Goal: Task Accomplishment & Management: Manage account settings

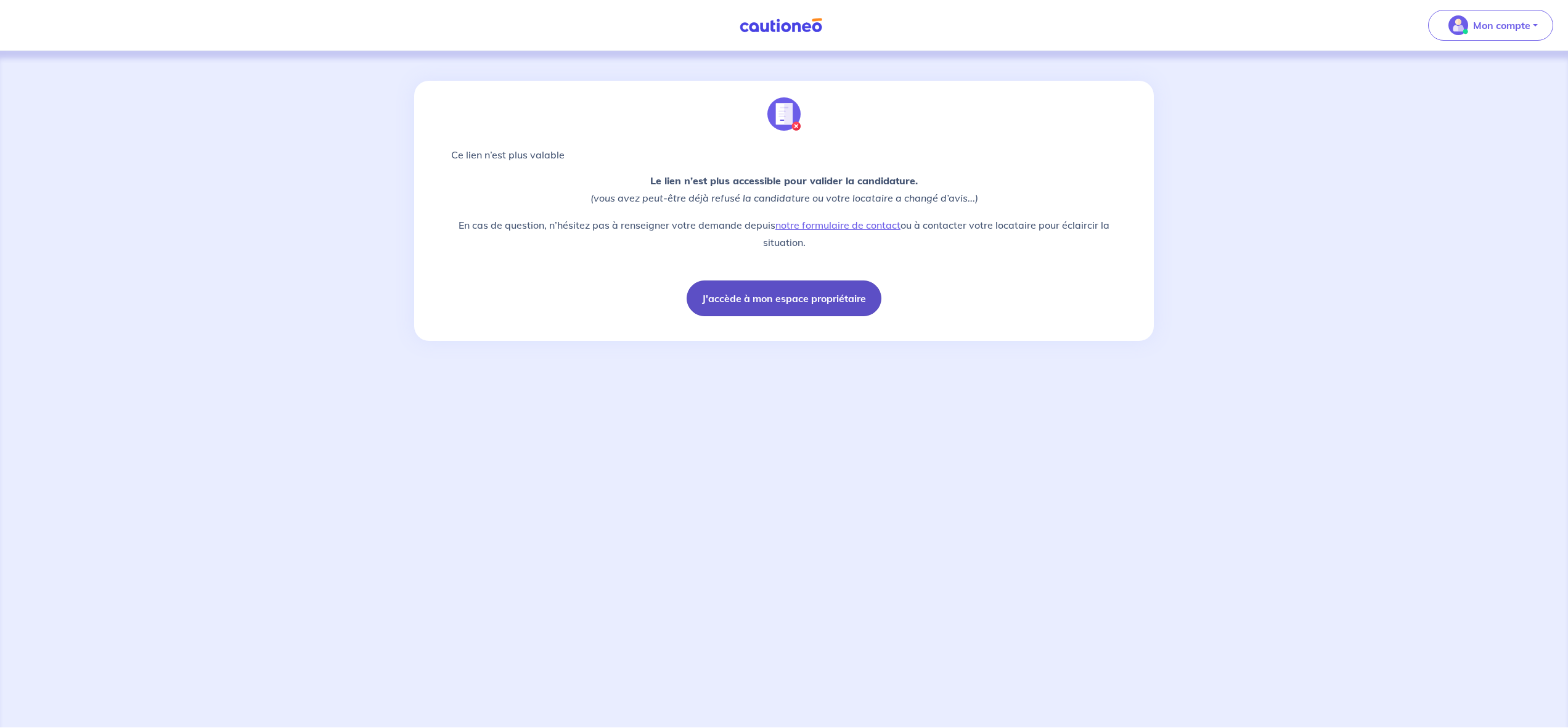
click at [763, 296] on button "J'accède à mon espace propriétaire" at bounding box center [784, 299] width 195 height 36
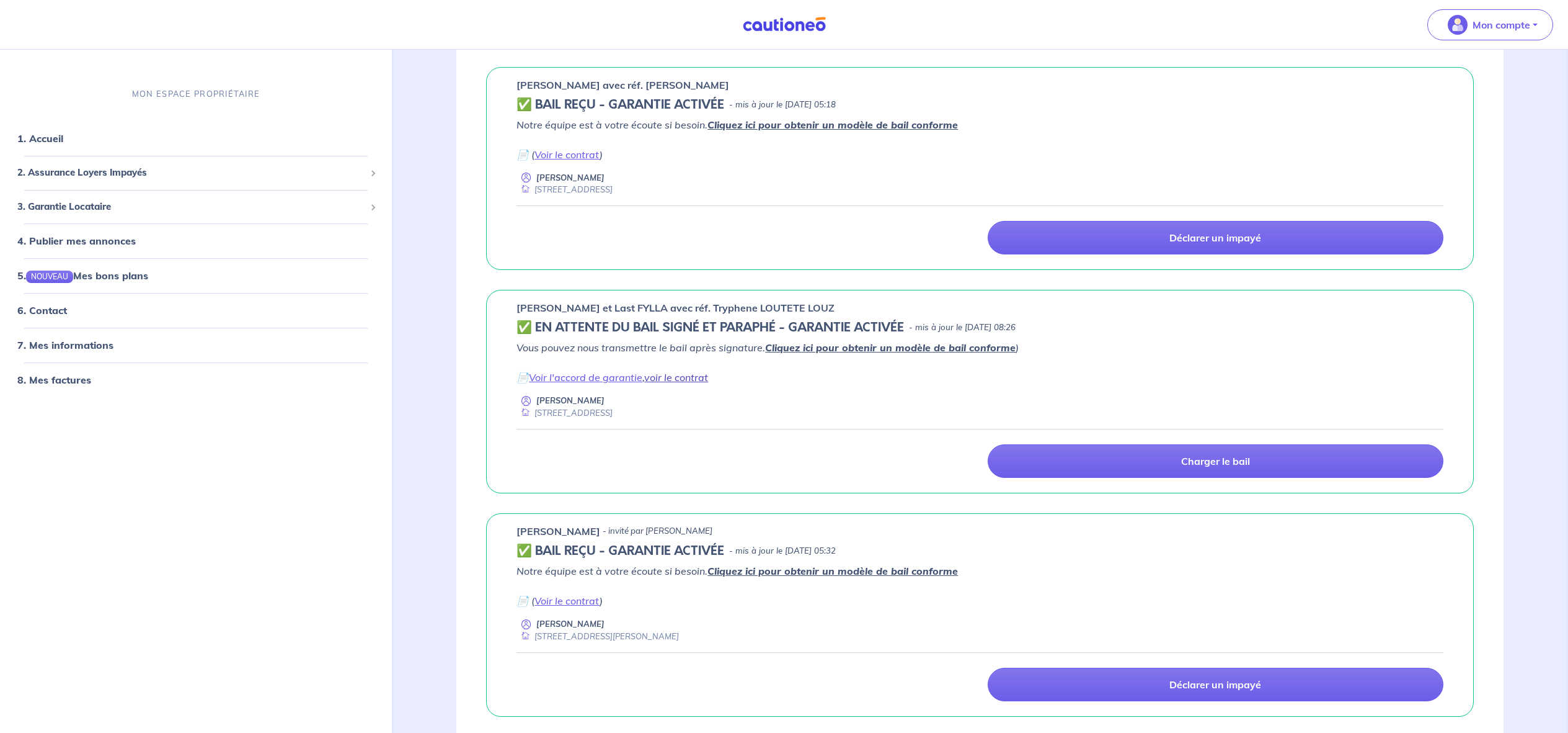
scroll to position [102, 0]
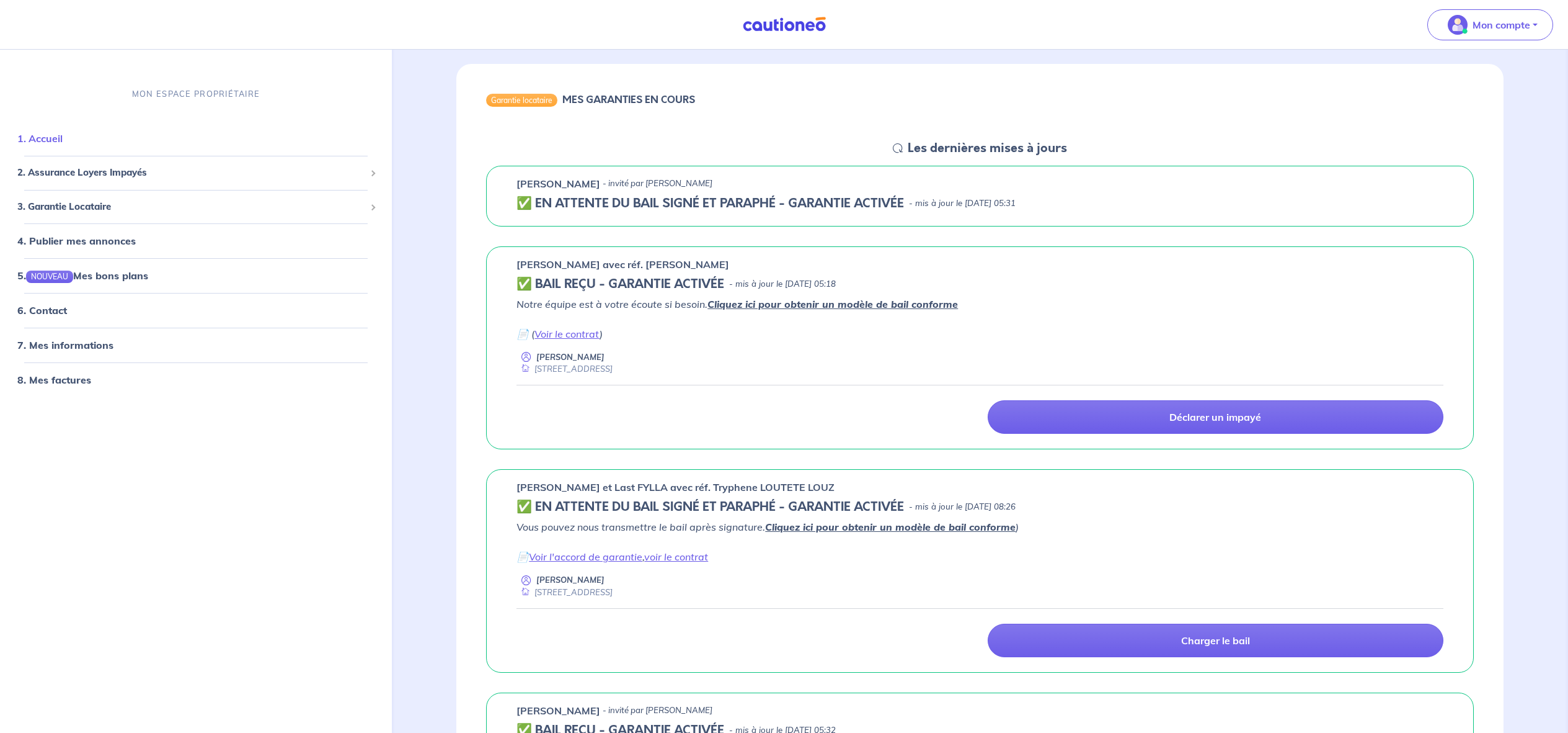
click at [53, 139] on link "1. Accueil" at bounding box center [40, 139] width 45 height 12
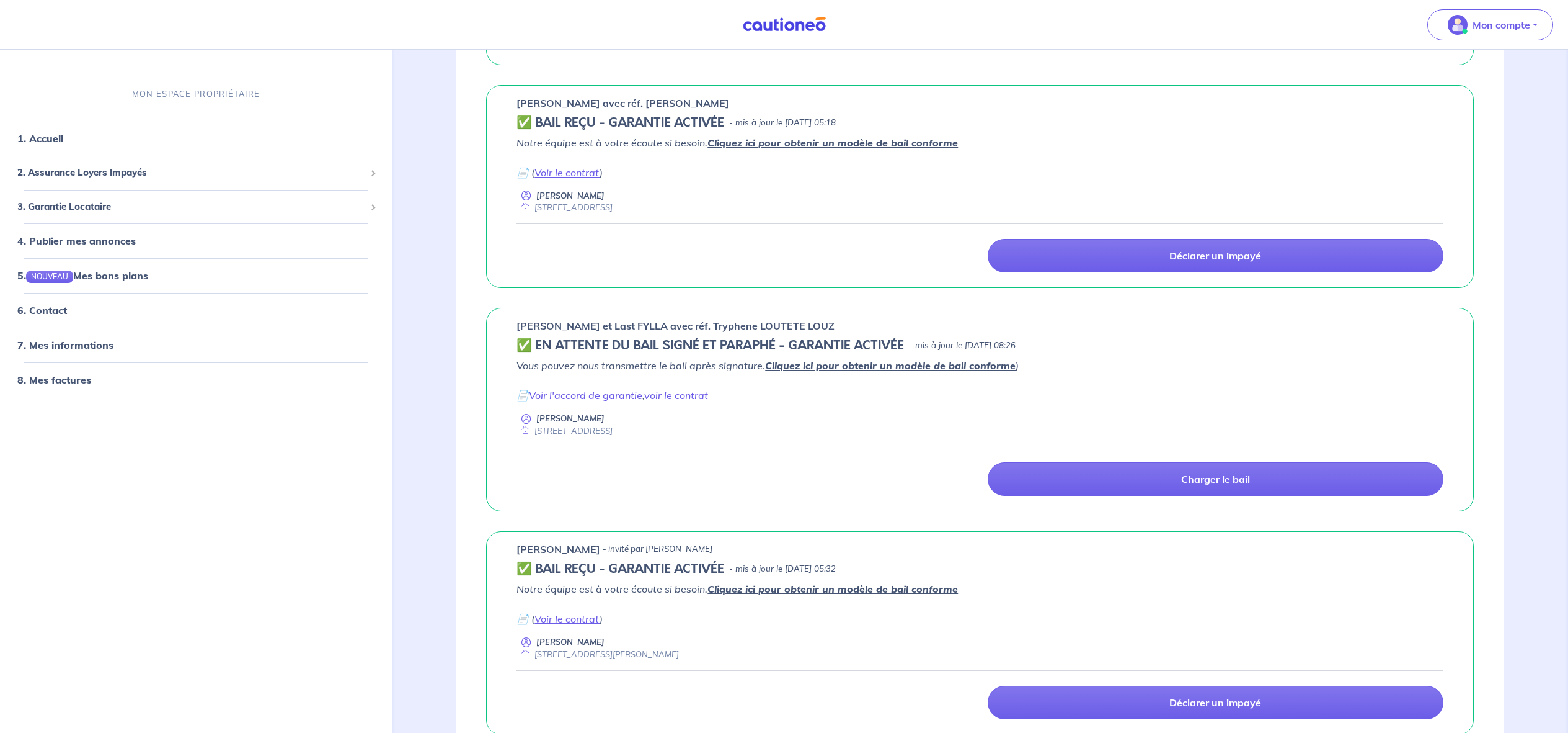
scroll to position [269, 0]
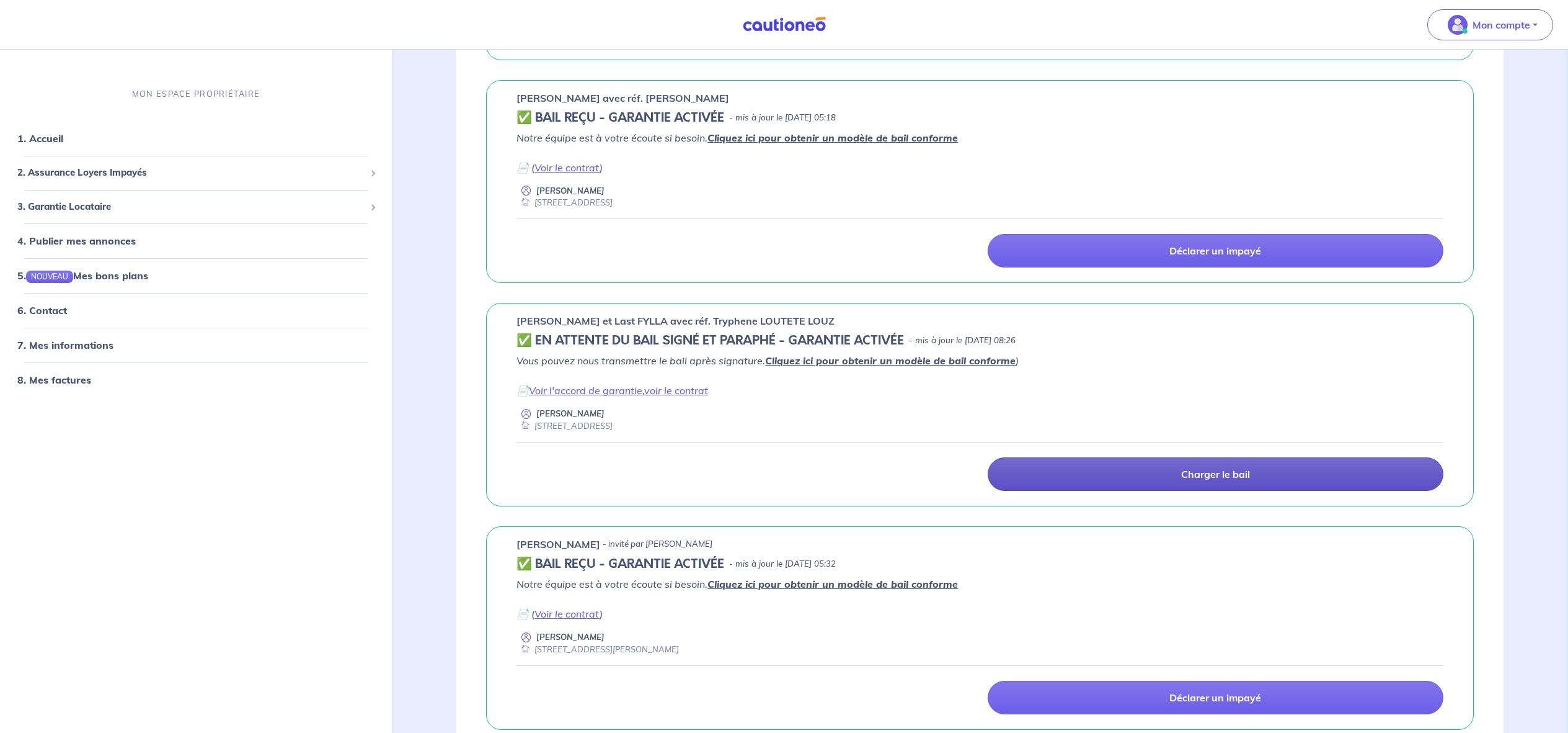
click at [1202, 473] on p "Charger le bail" at bounding box center [1215, 474] width 69 height 12
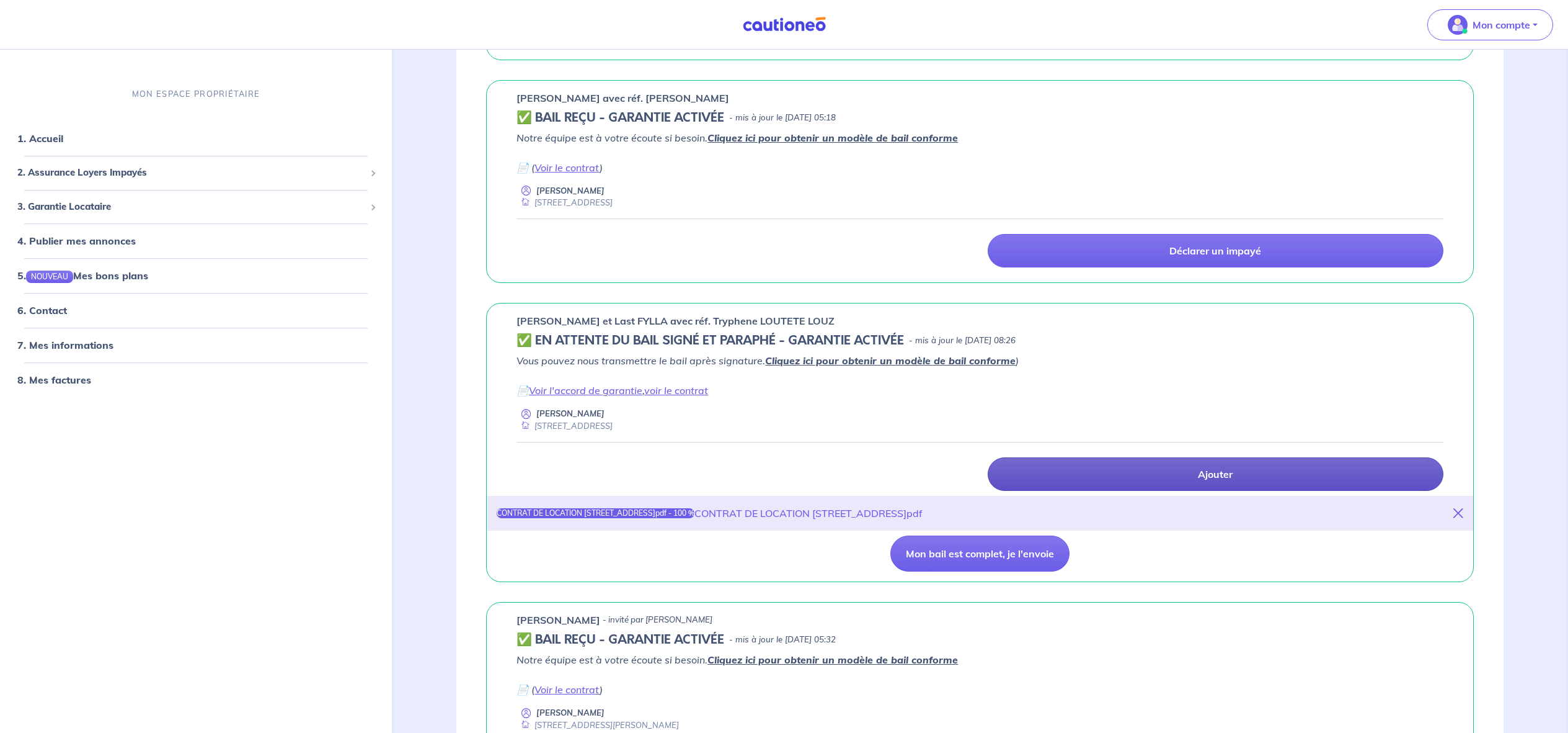
click at [1203, 473] on p "Ajouter" at bounding box center [1215, 474] width 35 height 12
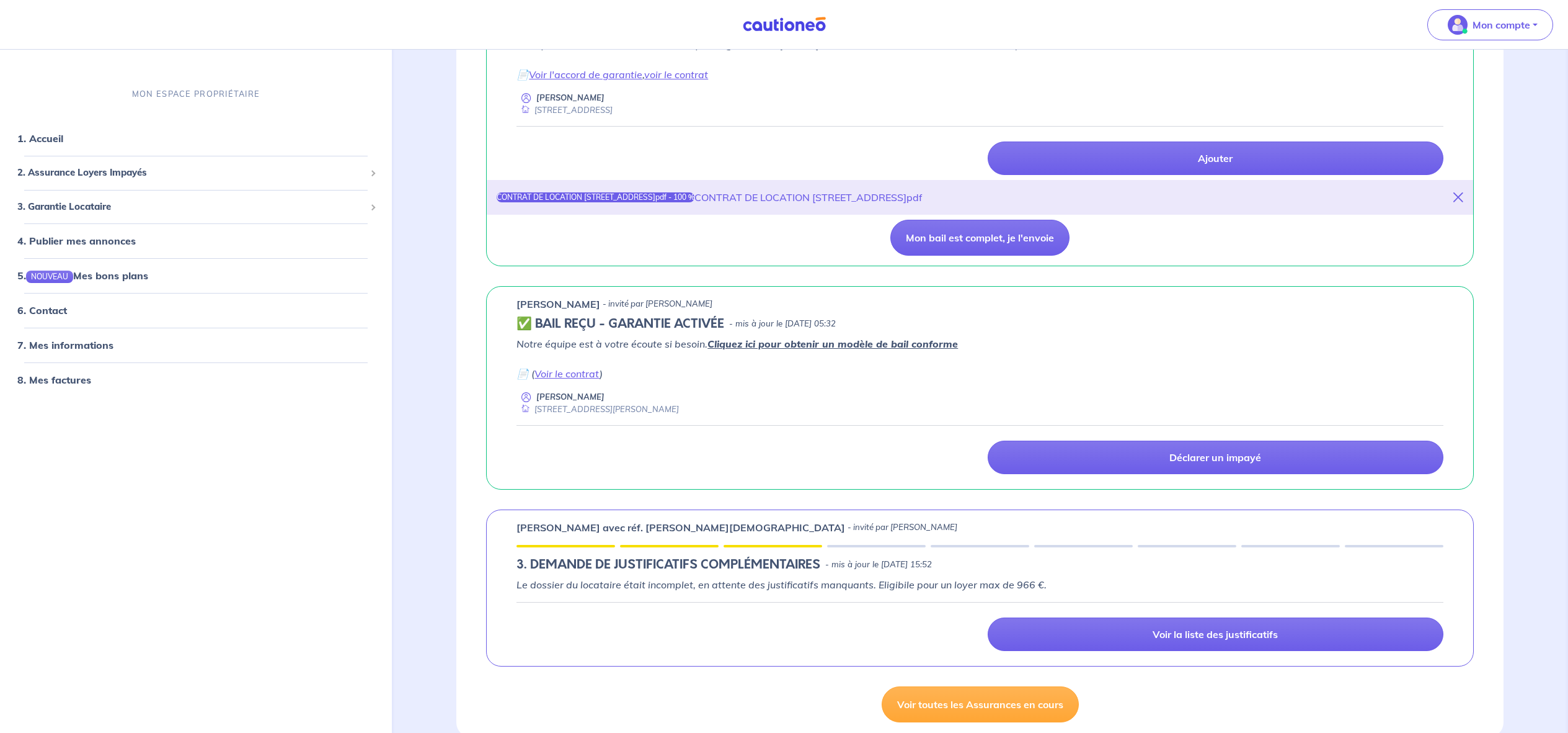
scroll to position [572, 0]
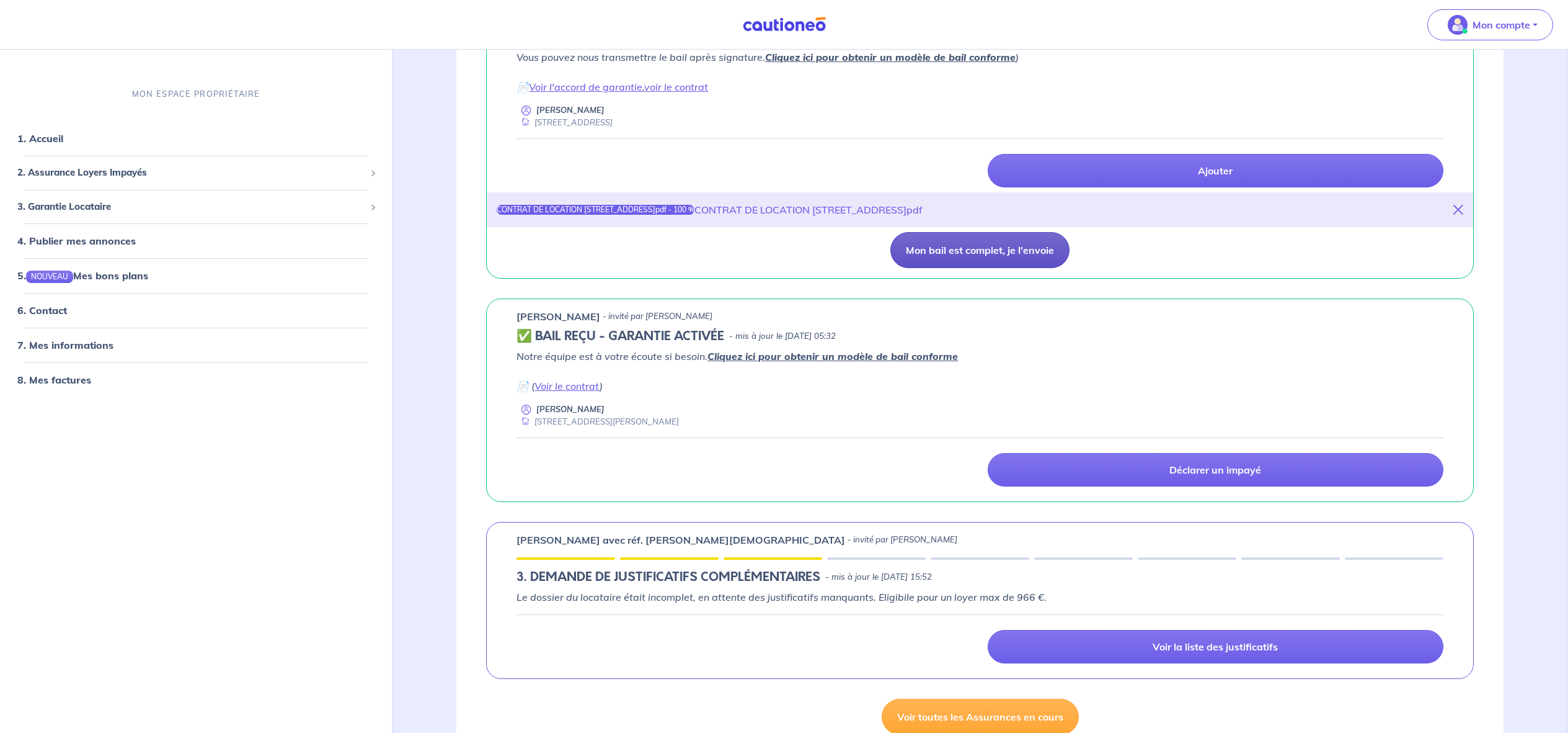
click at [965, 251] on button "Mon bail est complet, je l'envoie" at bounding box center [980, 250] width 179 height 36
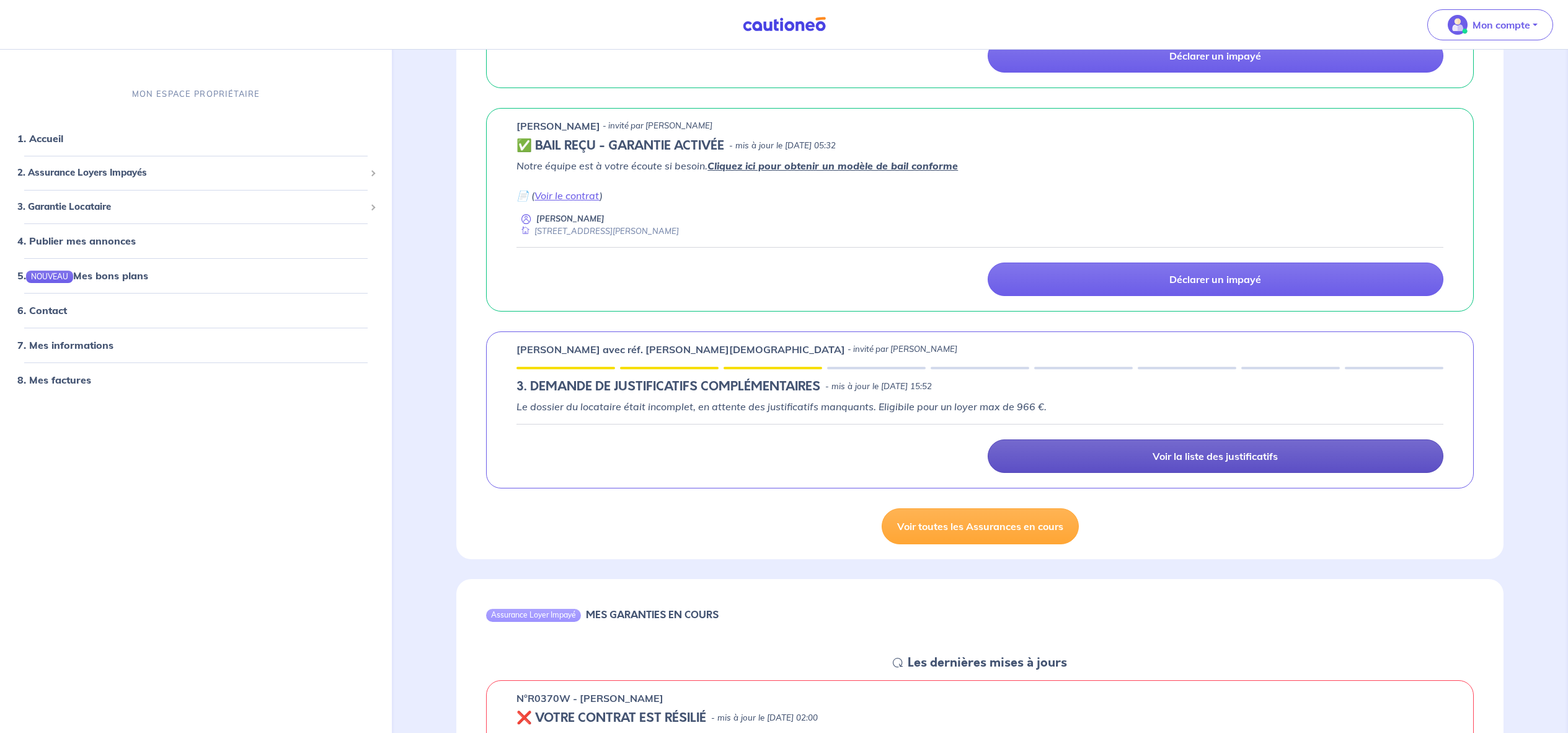
scroll to position [694, 0]
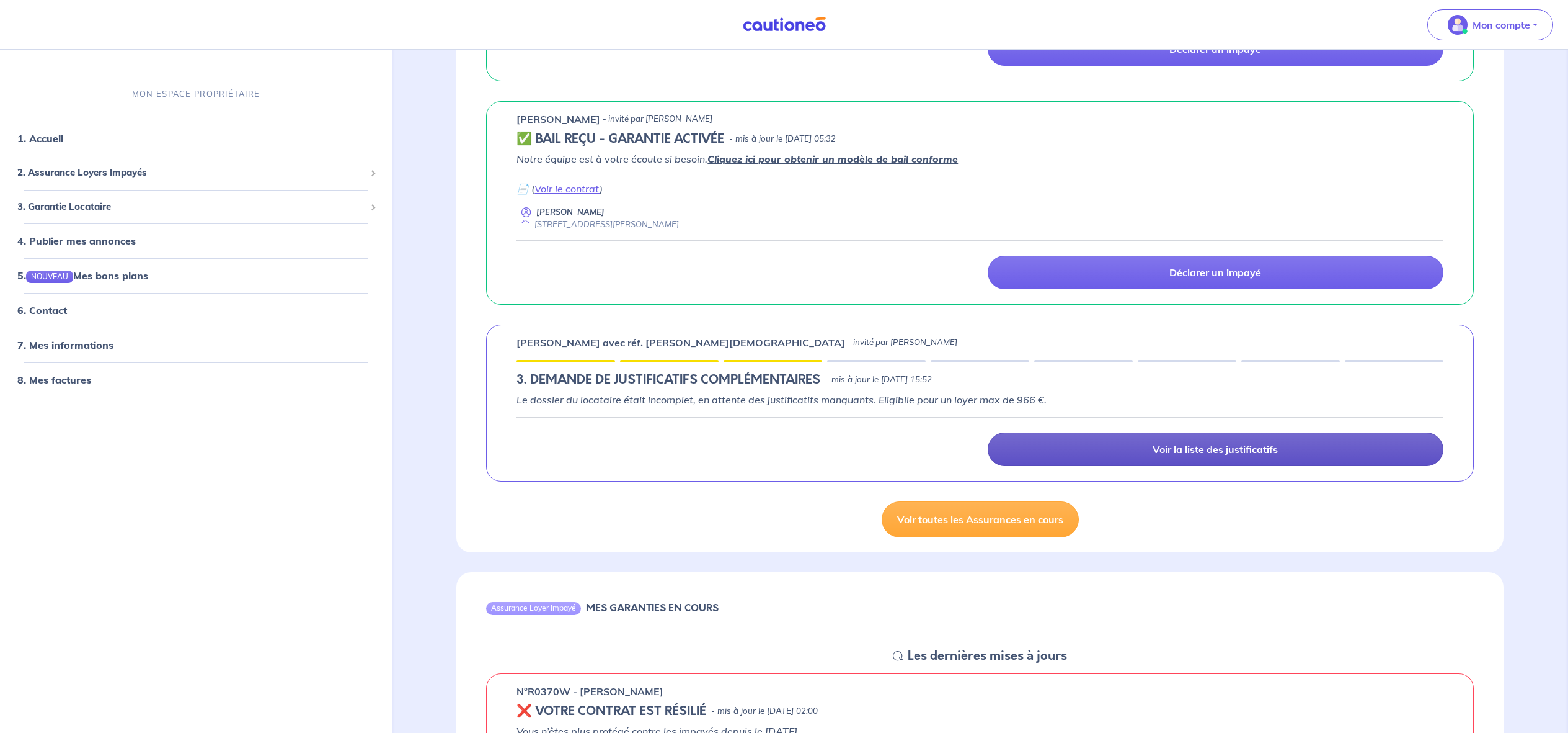
click at [1221, 455] on link "Voir la liste des justificatifs" at bounding box center [1215, 449] width 456 height 33
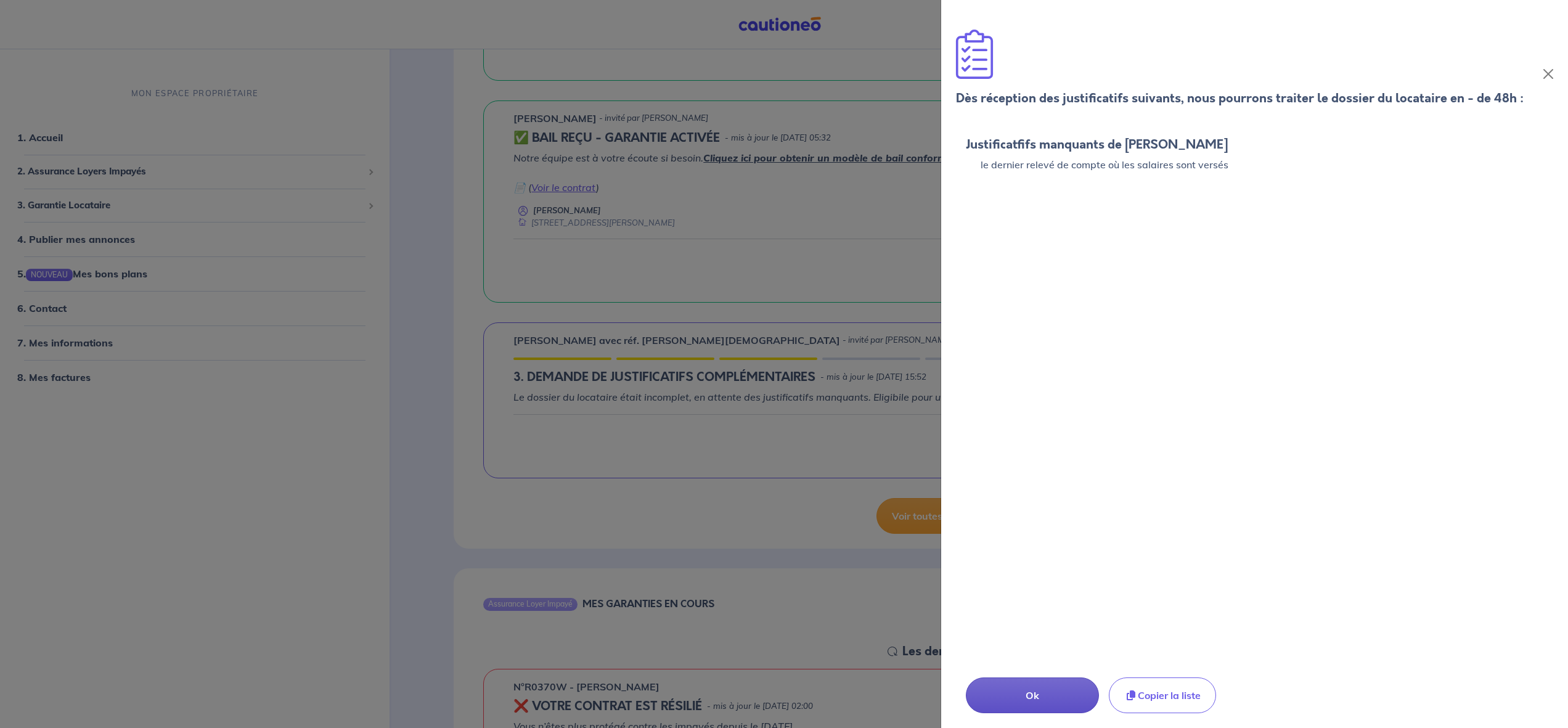
click at [1027, 696] on p "Ok" at bounding box center [1032, 696] width 73 height 15
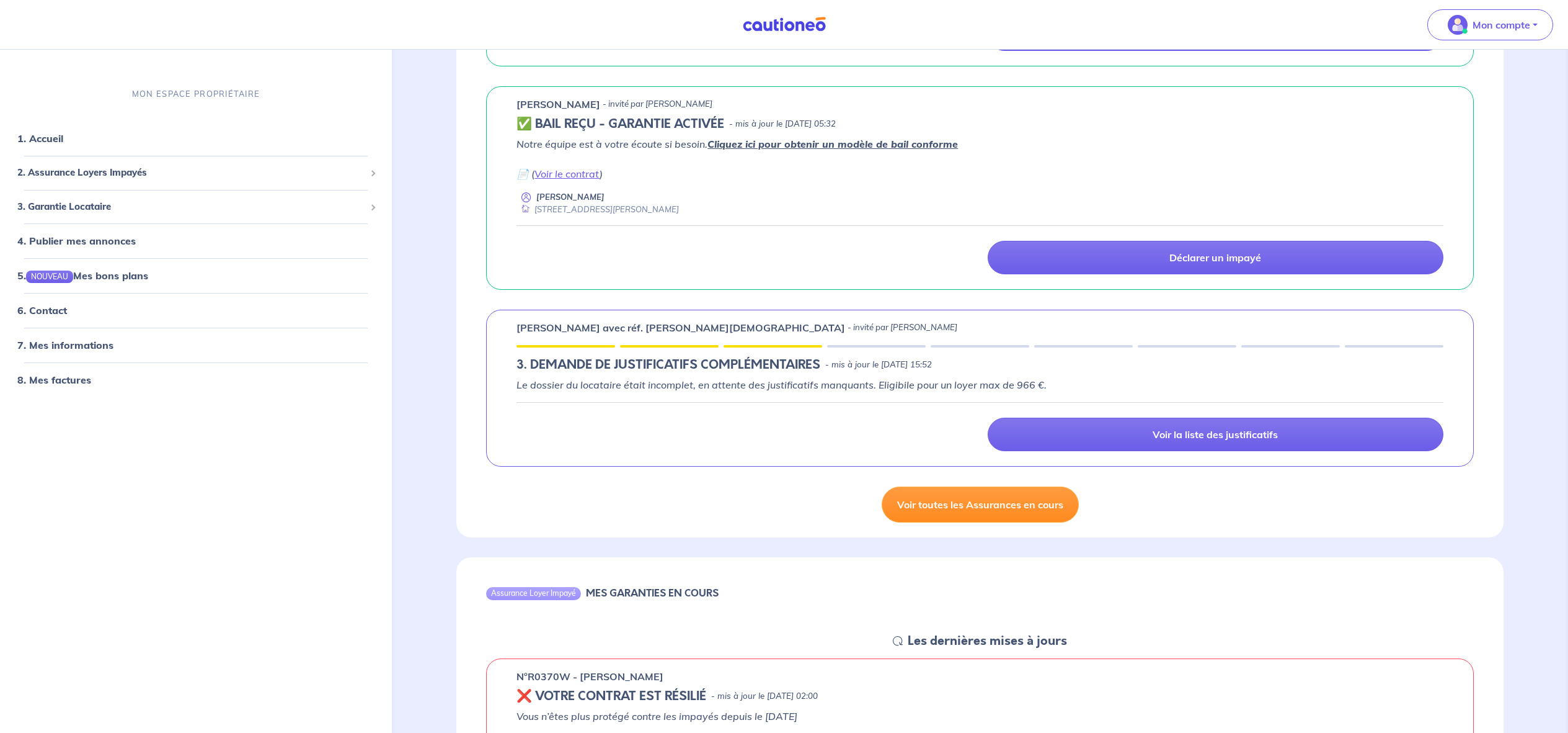
scroll to position [710, 0]
click at [1004, 512] on link "Voir toutes les Assurances en cours" at bounding box center [980, 504] width 198 height 36
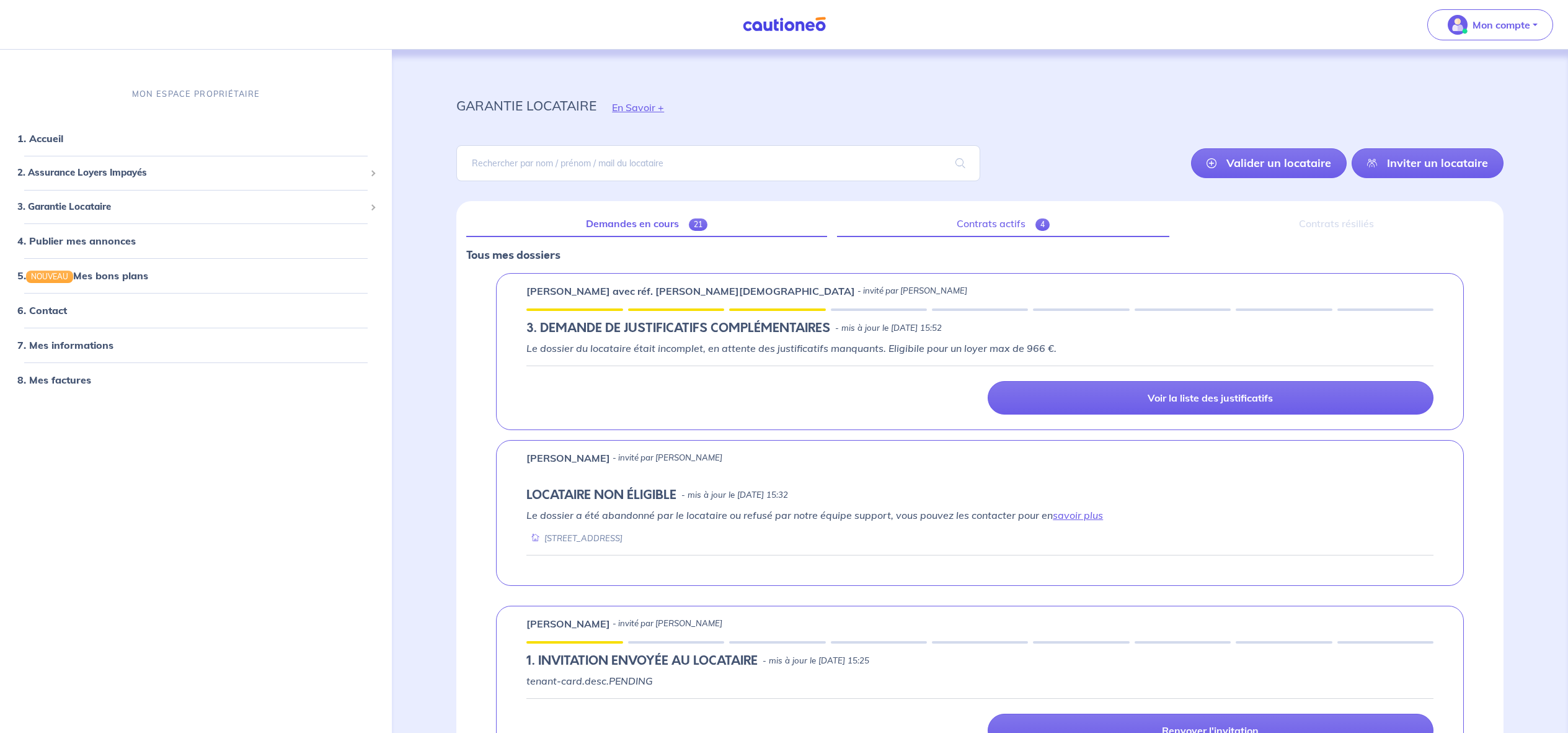
click at [983, 215] on link "Contrats actifs 4" at bounding box center [1003, 224] width 332 height 26
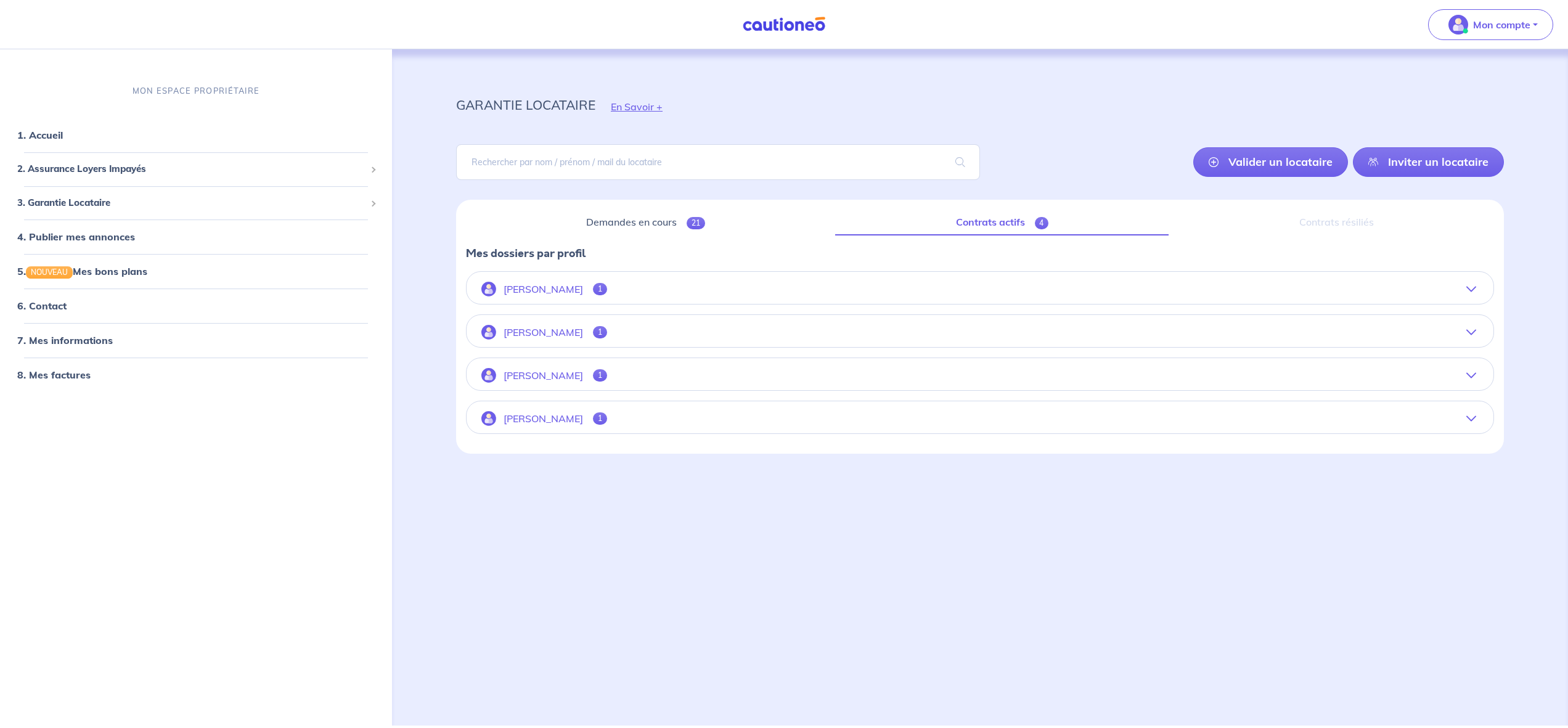
click at [530, 335] on p "[PERSON_NAME]" at bounding box center [544, 332] width 80 height 12
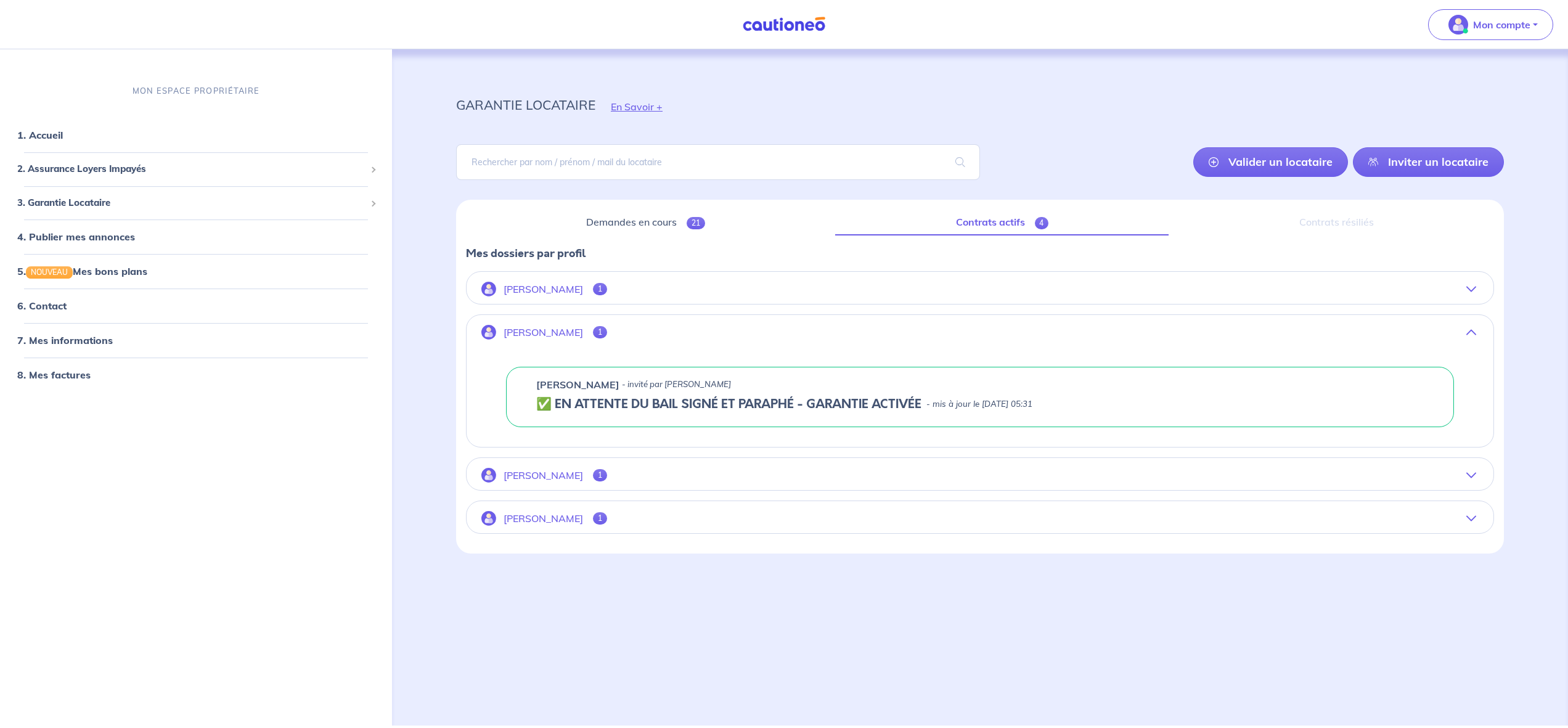
click at [651, 474] on button "[PERSON_NAME] 1" at bounding box center [979, 475] width 1027 height 29
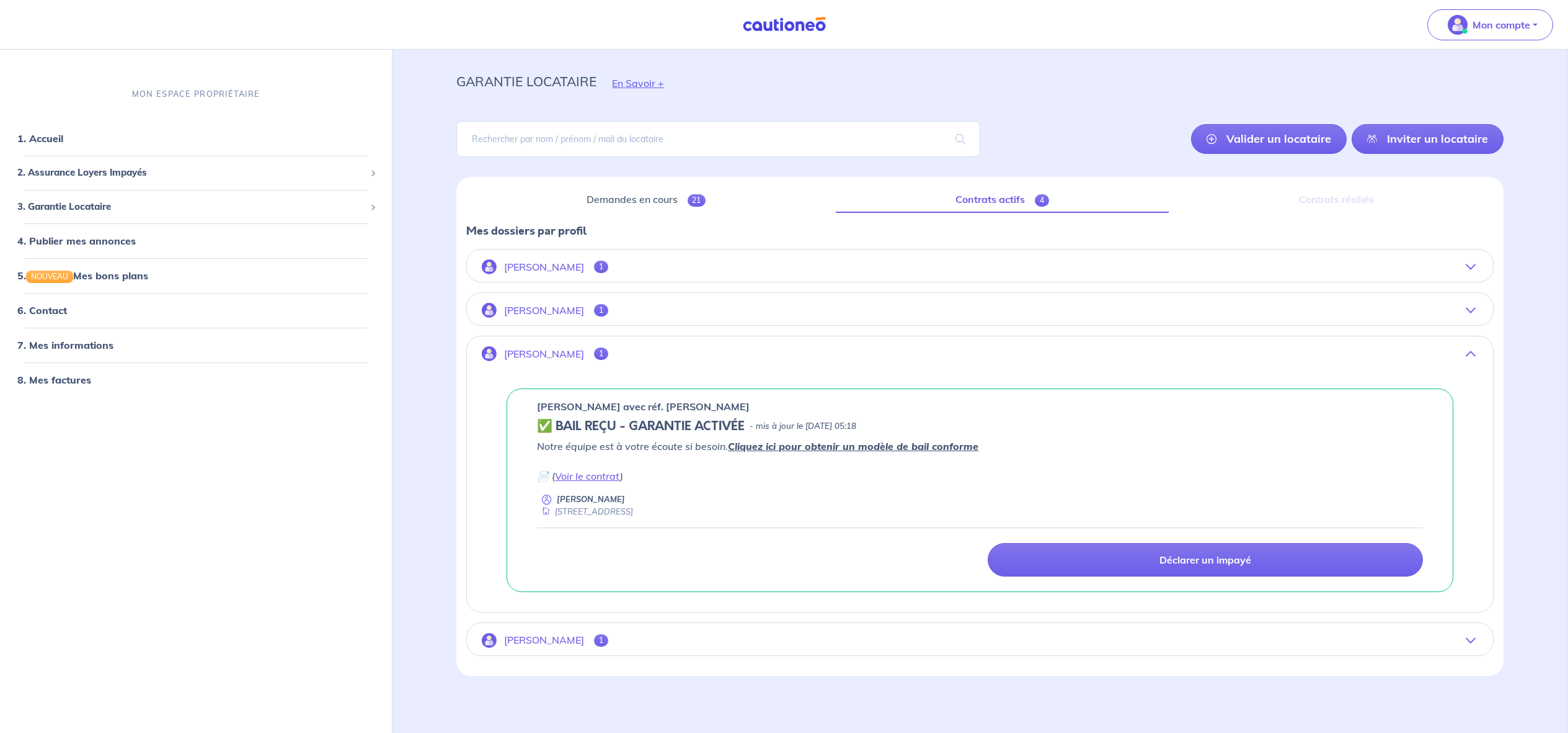
scroll to position [27, 0]
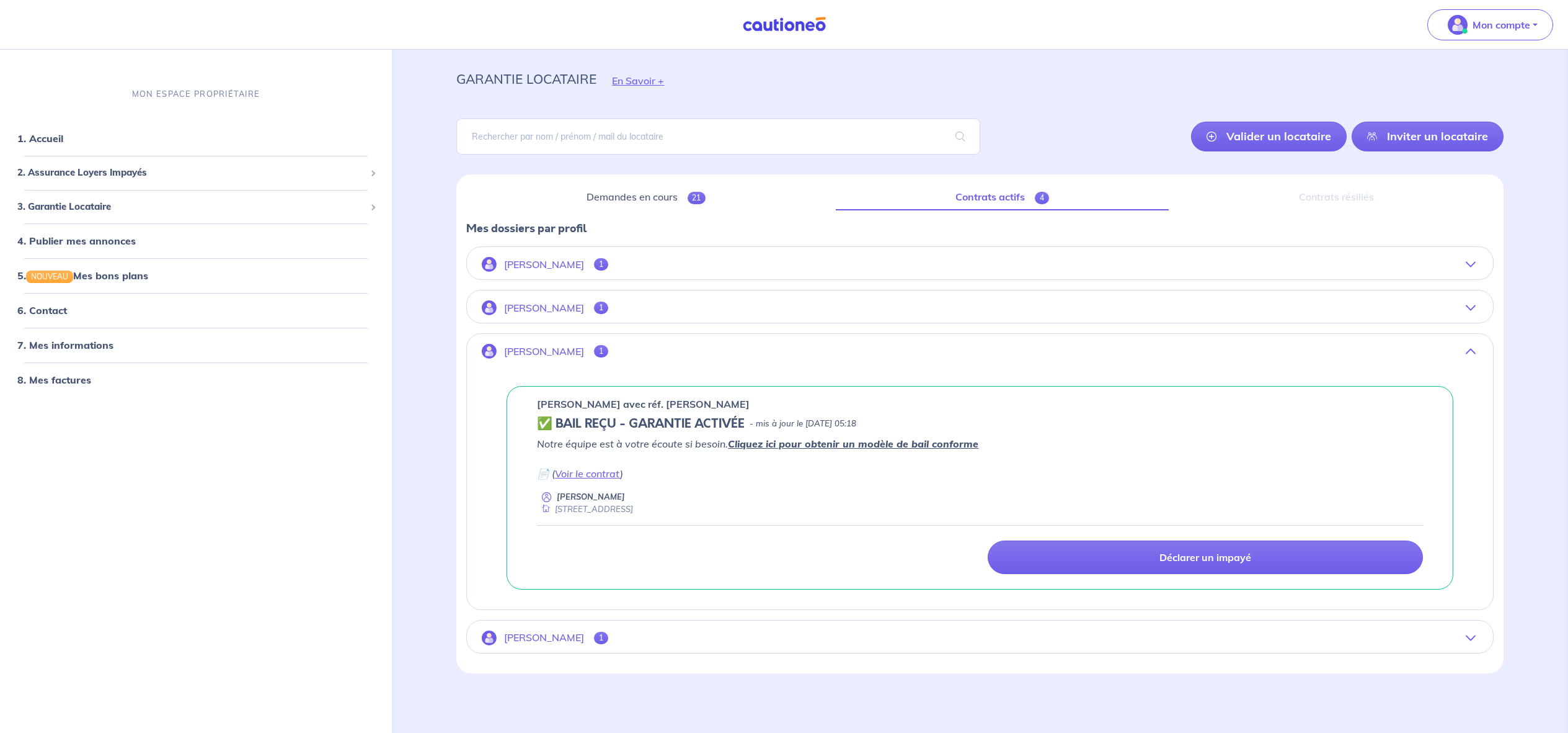
click at [633, 259] on button "[PERSON_NAME] 1" at bounding box center [980, 264] width 1026 height 30
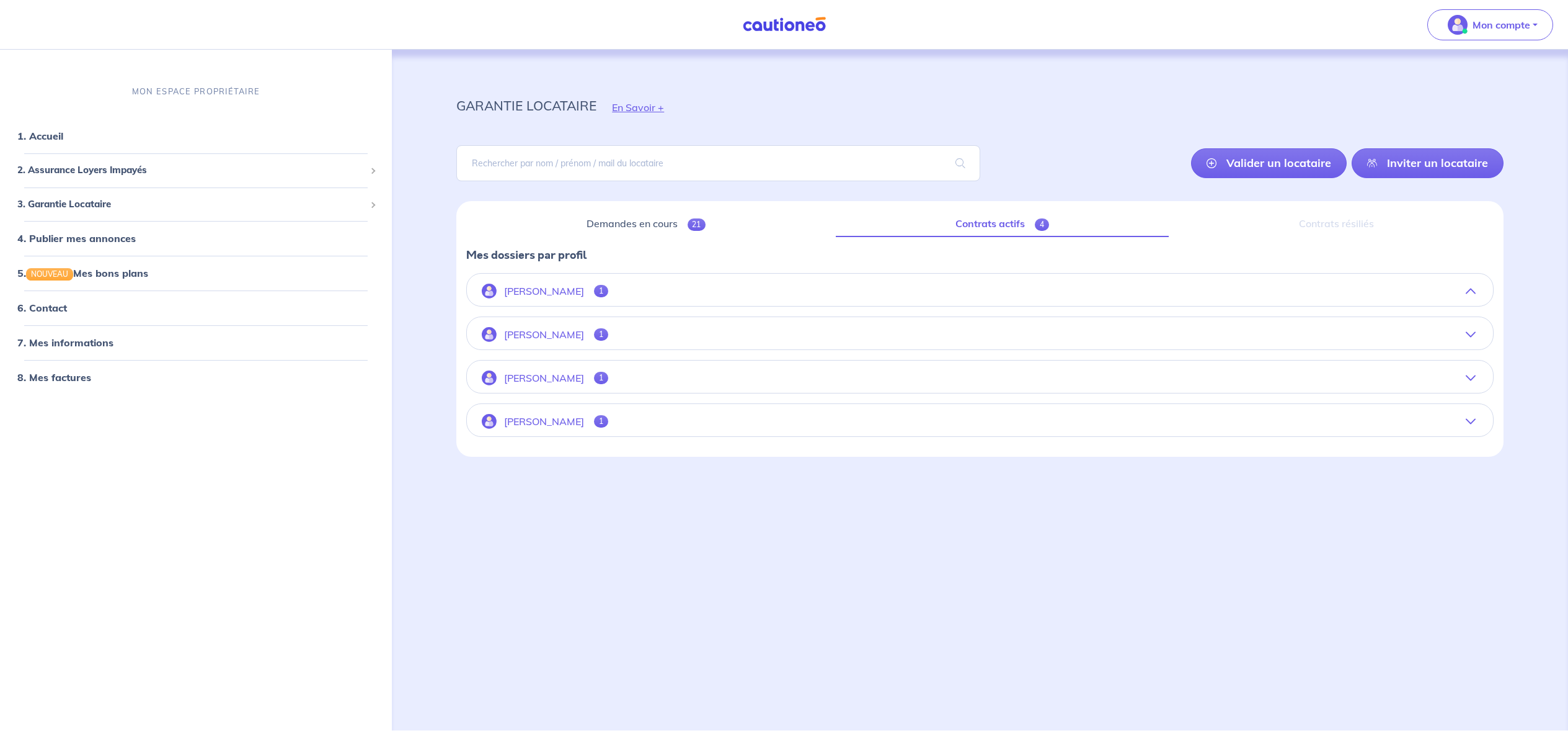
scroll to position [0, 0]
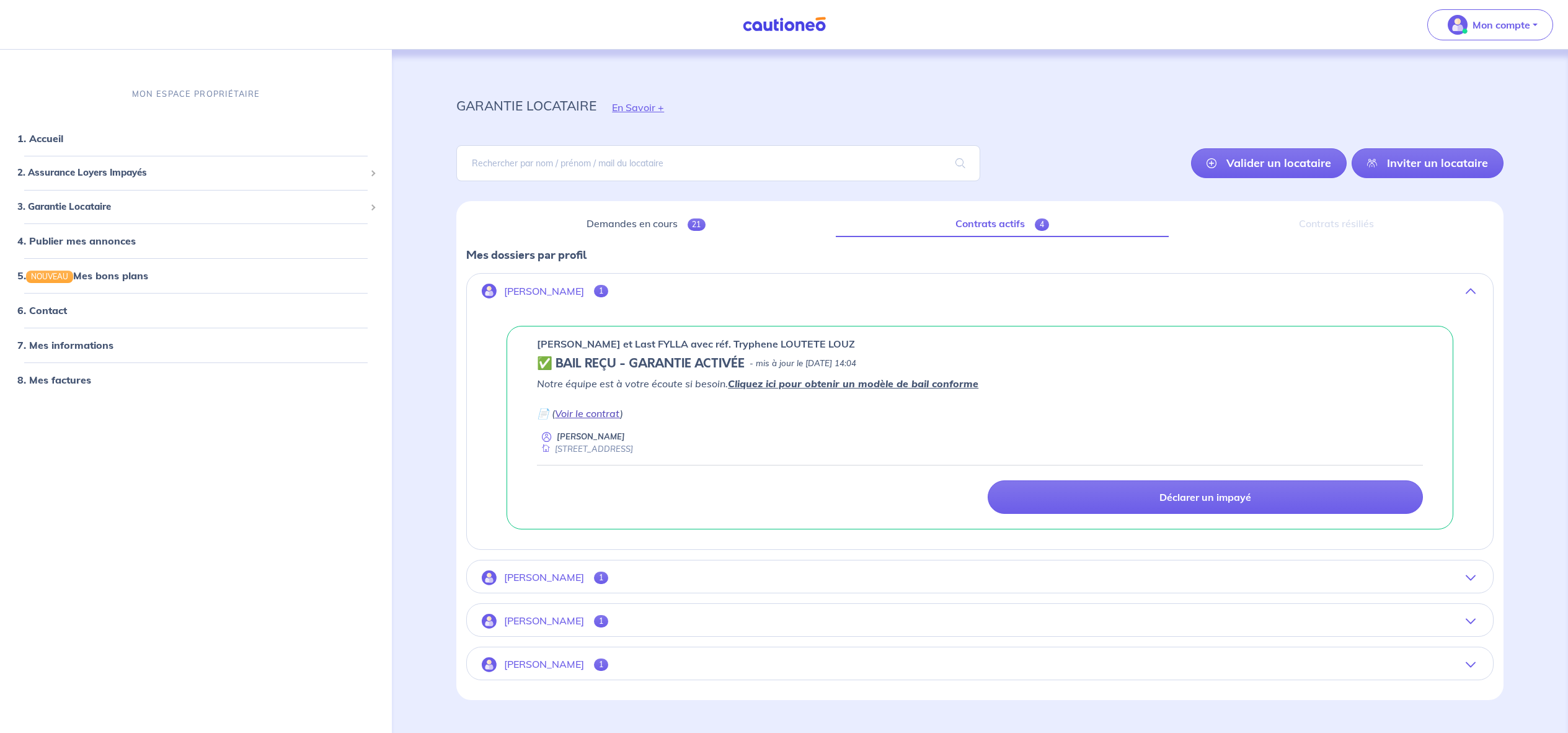
click at [588, 410] on link "Voir le contrat" at bounding box center [587, 413] width 65 height 12
